Goal: Information Seeking & Learning: Learn about a topic

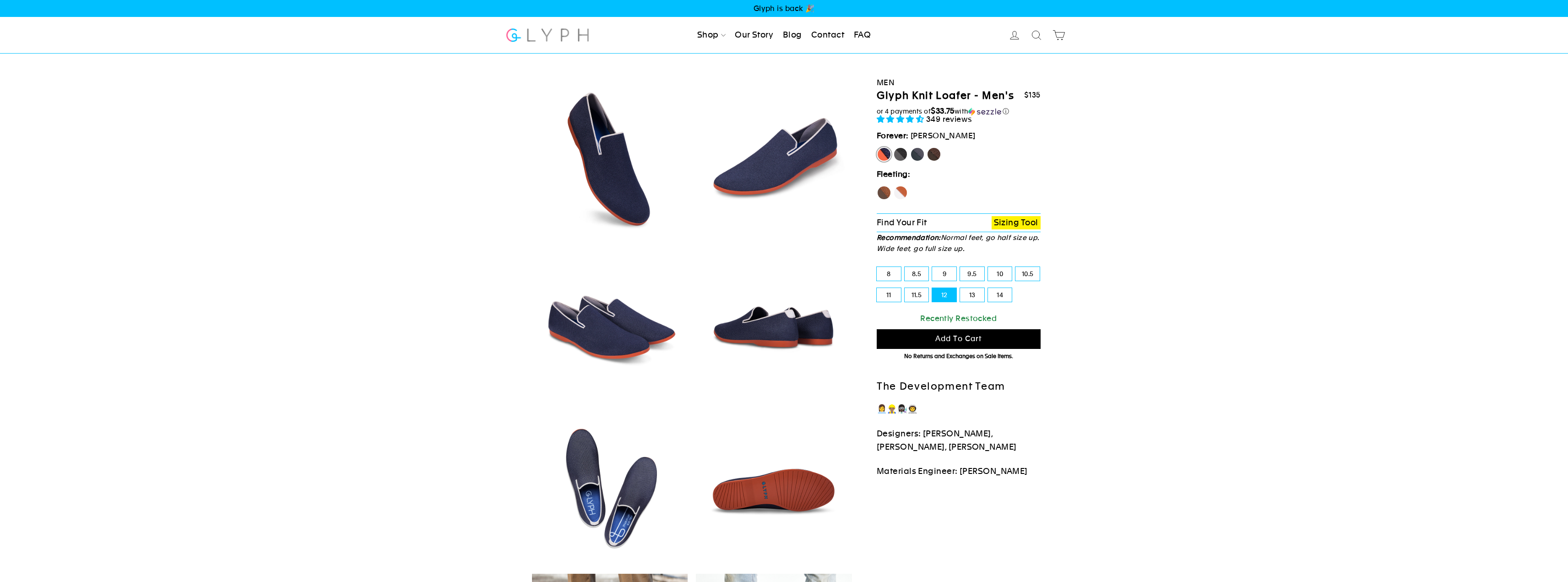
select select "highest-rating"
click at [897, 153] on label "Panther" at bounding box center [900, 154] width 15 height 15
click at [894, 147] on input "Panther" at bounding box center [893, 147] width 1 height 1
radio input "true"
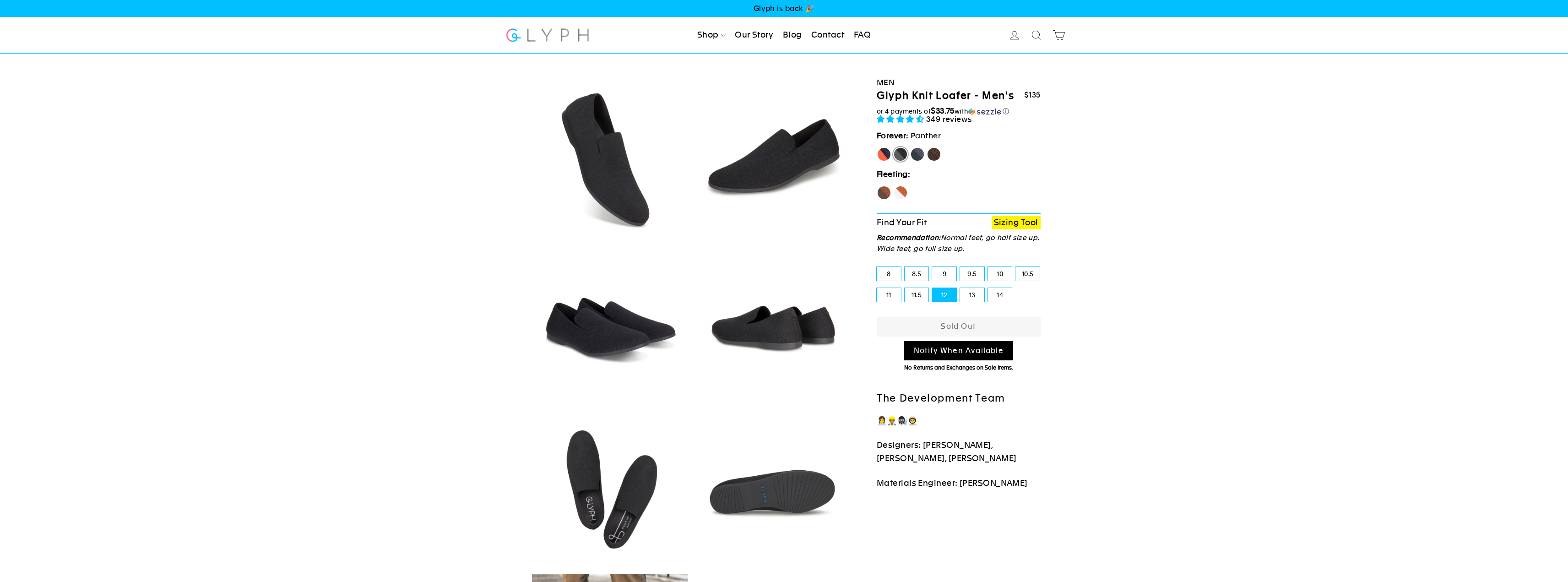
click at [920, 154] on label "Rhino" at bounding box center [917, 154] width 15 height 15
click at [911, 147] on input "Rhino" at bounding box center [910, 147] width 1 height 1
radio input "true"
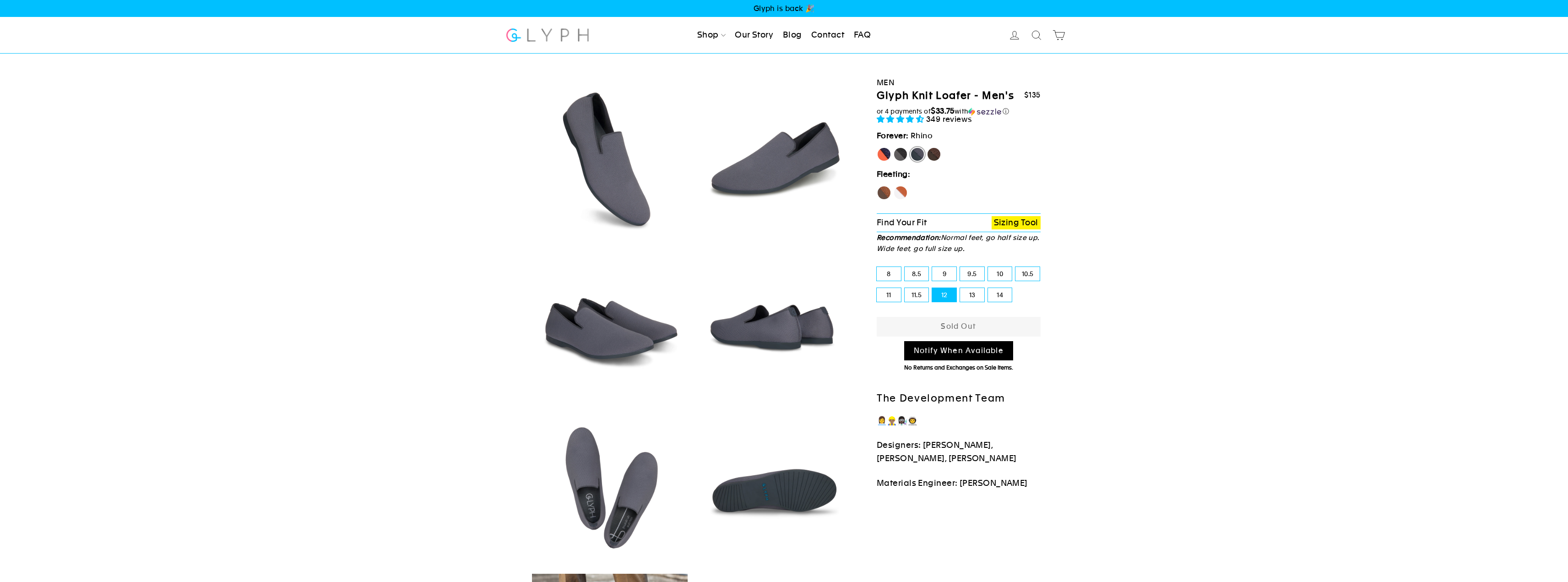
click at [937, 152] on label "Mustang" at bounding box center [934, 154] width 15 height 15
click at [927, 147] on input "Mustang" at bounding box center [926, 147] width 1 height 1
radio input "true"
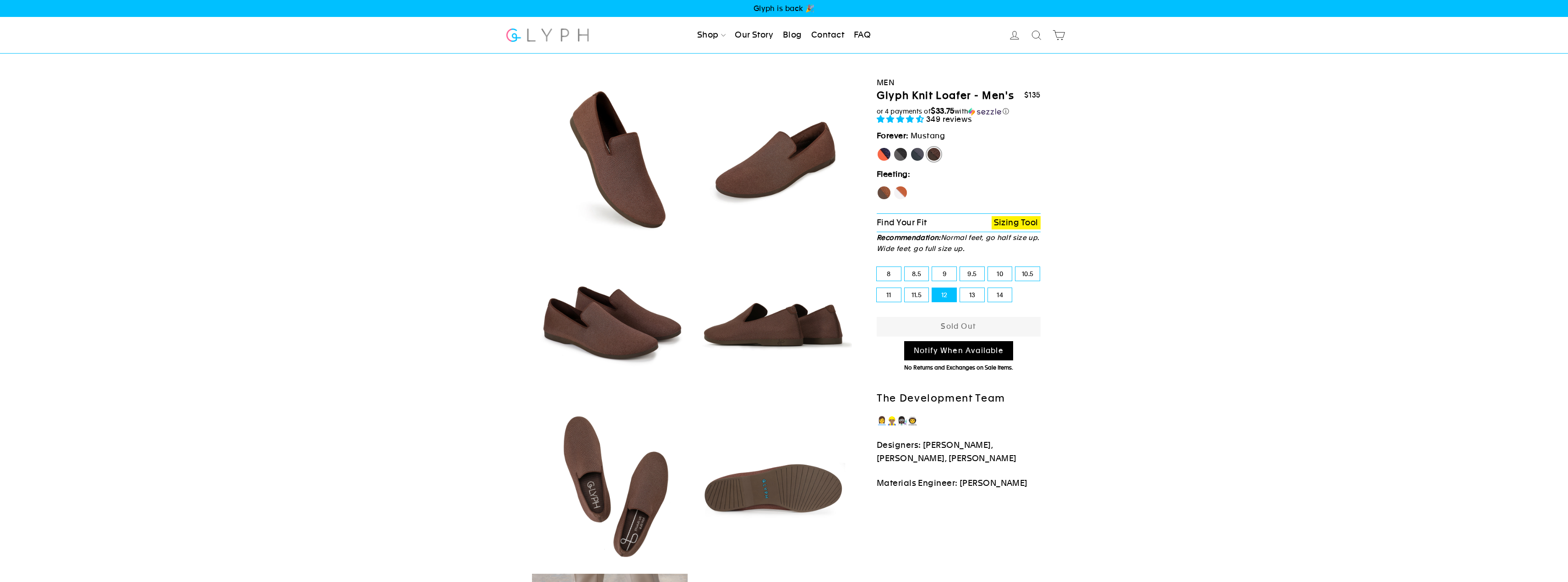
click at [900, 194] on label "Fox" at bounding box center [900, 193] width 15 height 15
click at [894, 186] on input "Fox" at bounding box center [893, 186] width 1 height 1
radio input "true"
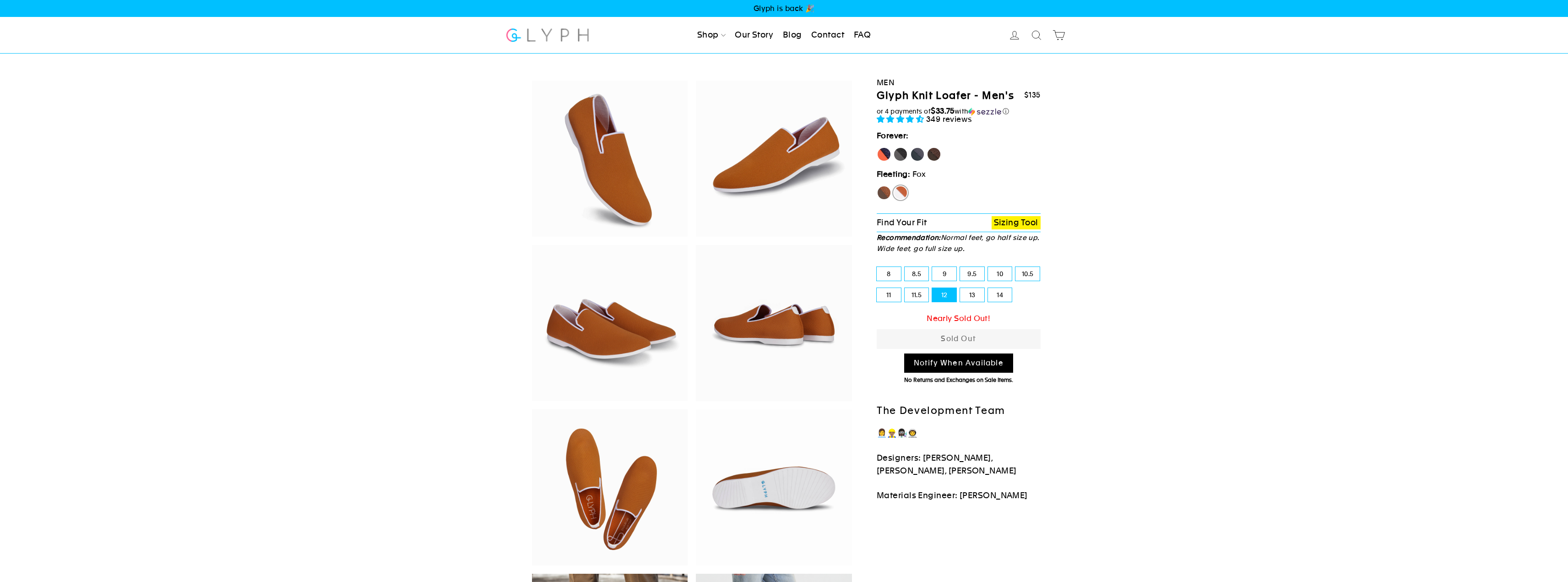
click at [886, 193] on label "Hawk" at bounding box center [884, 193] width 15 height 15
click at [877, 186] on input "Hawk" at bounding box center [877, 186] width 1 height 1
radio input "true"
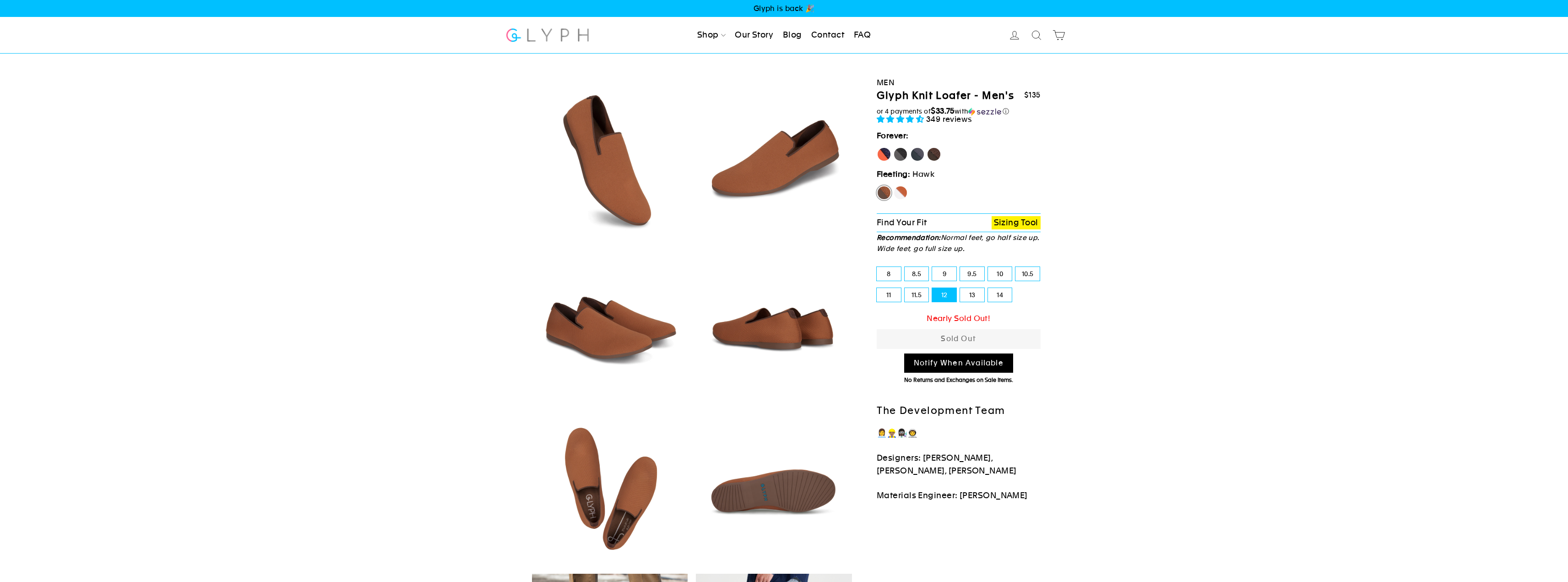
click at [868, 35] on link "FAQ" at bounding box center [863, 35] width 24 height 20
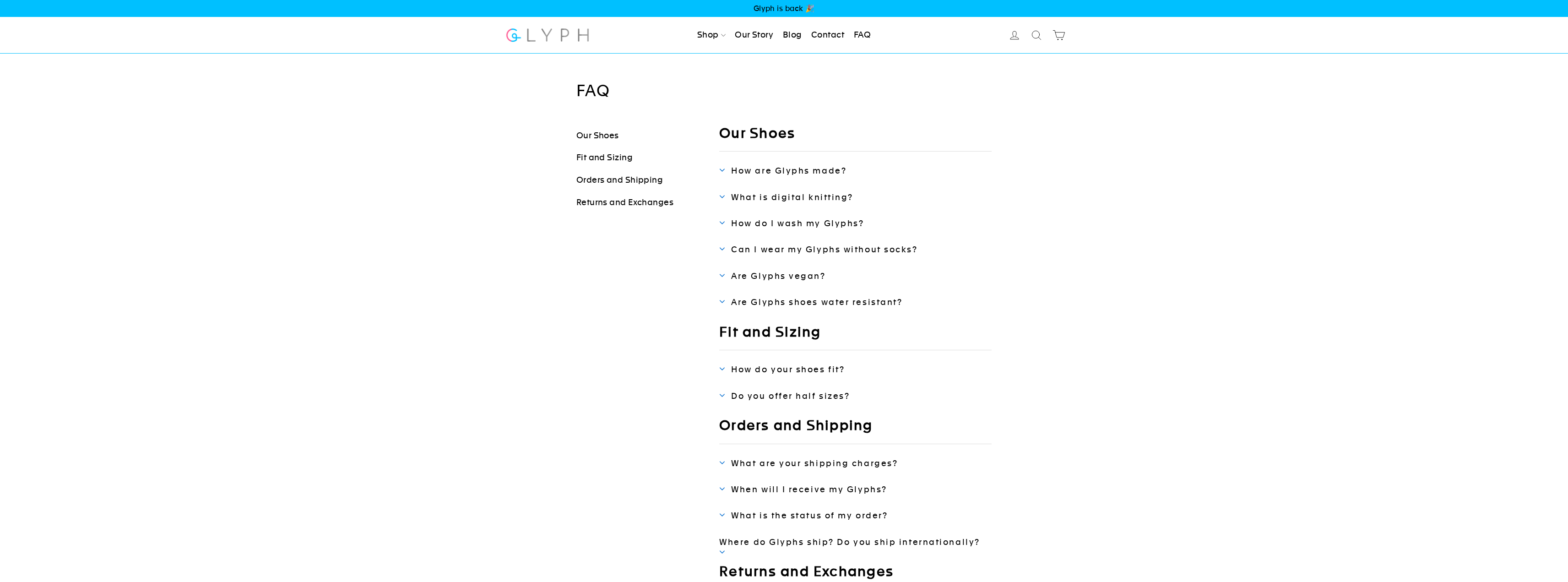
click at [890, 250] on span "Can I wear my Glyphs without socks?" at bounding box center [824, 250] width 186 height 10
